Goal: Task Accomplishment & Management: Manage account settings

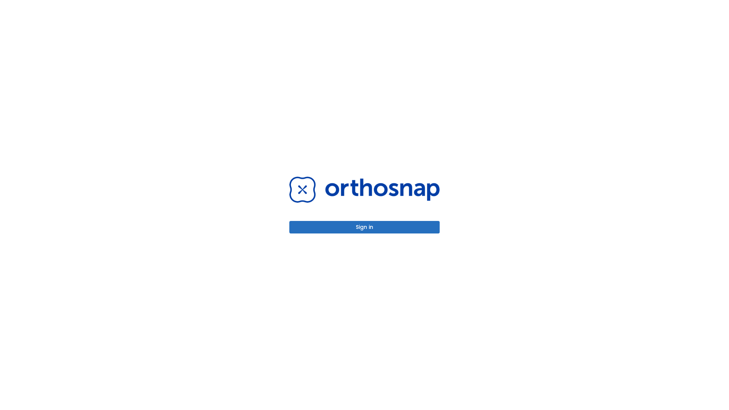
click at [364, 227] on button "Sign in" at bounding box center [364, 227] width 150 height 13
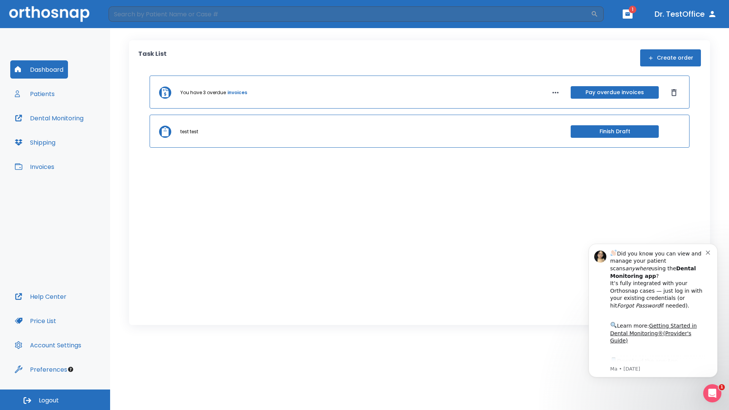
click at [55, 400] on span "Logout" at bounding box center [49, 400] width 20 height 8
